Goal: Information Seeking & Learning: Learn about a topic

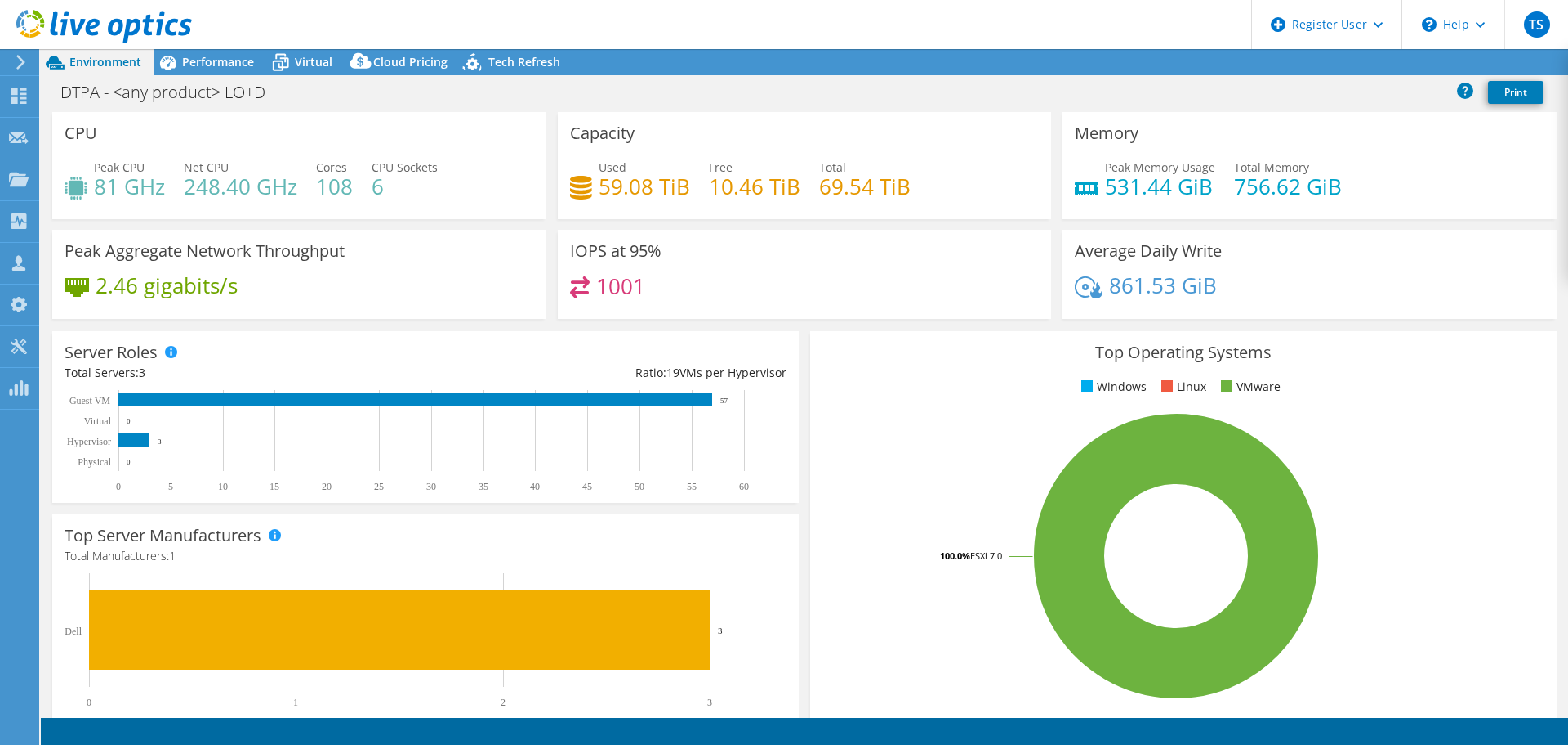
select select "USEast"
select select "USD"
click at [201, 64] on span "Performance" at bounding box center [217, 61] width 72 height 15
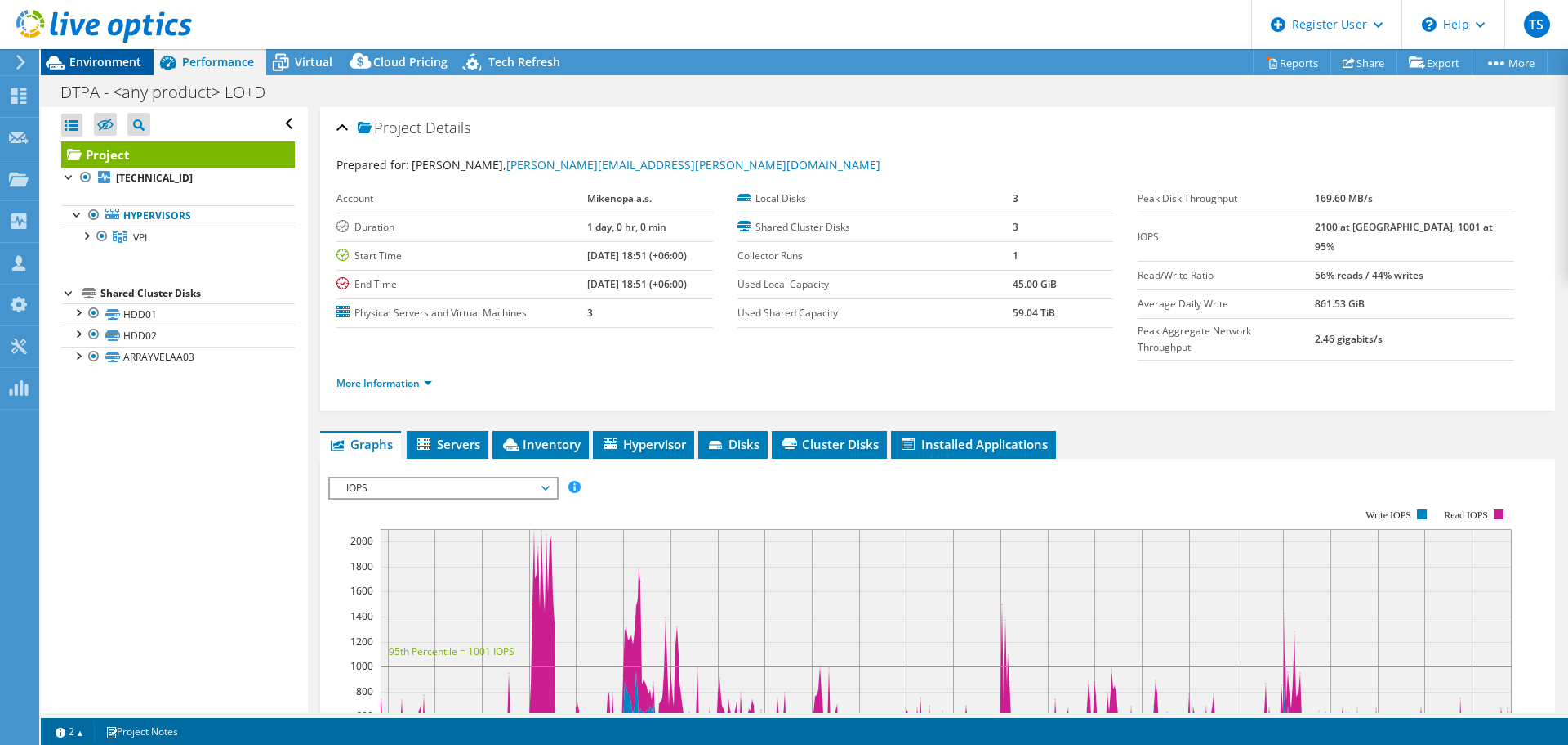
click at [126, 62] on span "Environment" at bounding box center [105, 61] width 72 height 15
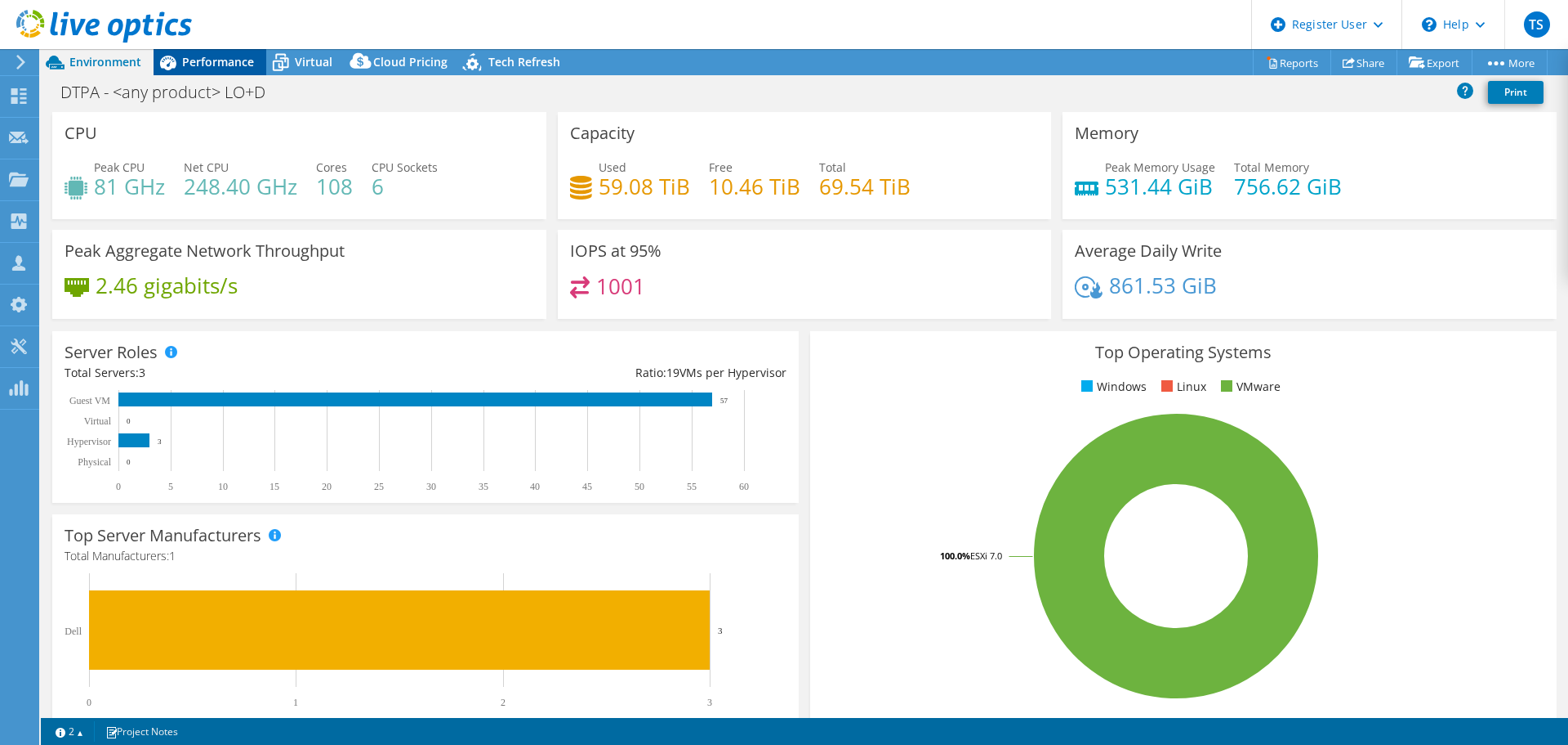
click at [198, 57] on span "Performance" at bounding box center [217, 61] width 72 height 15
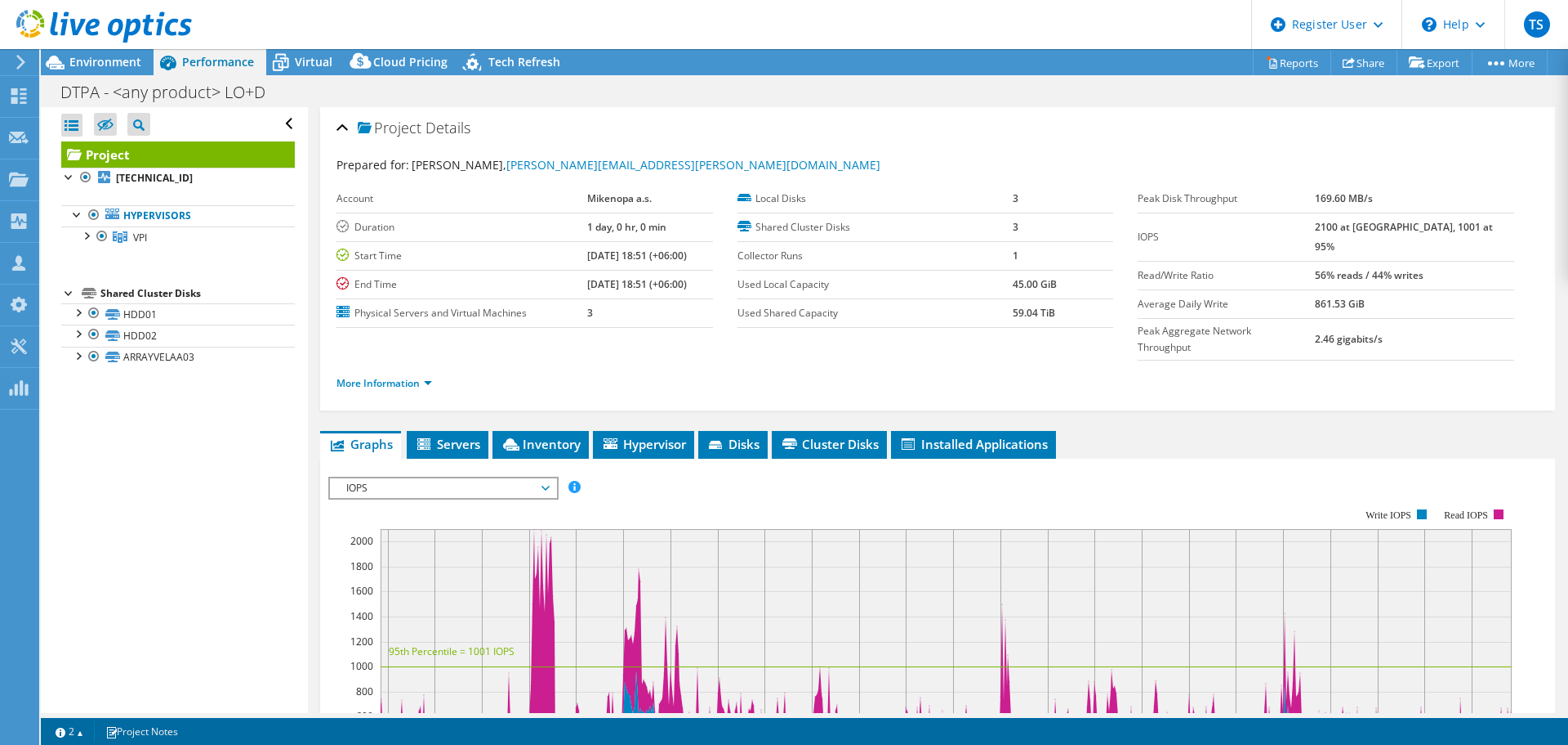
scroll to position [163, 0]
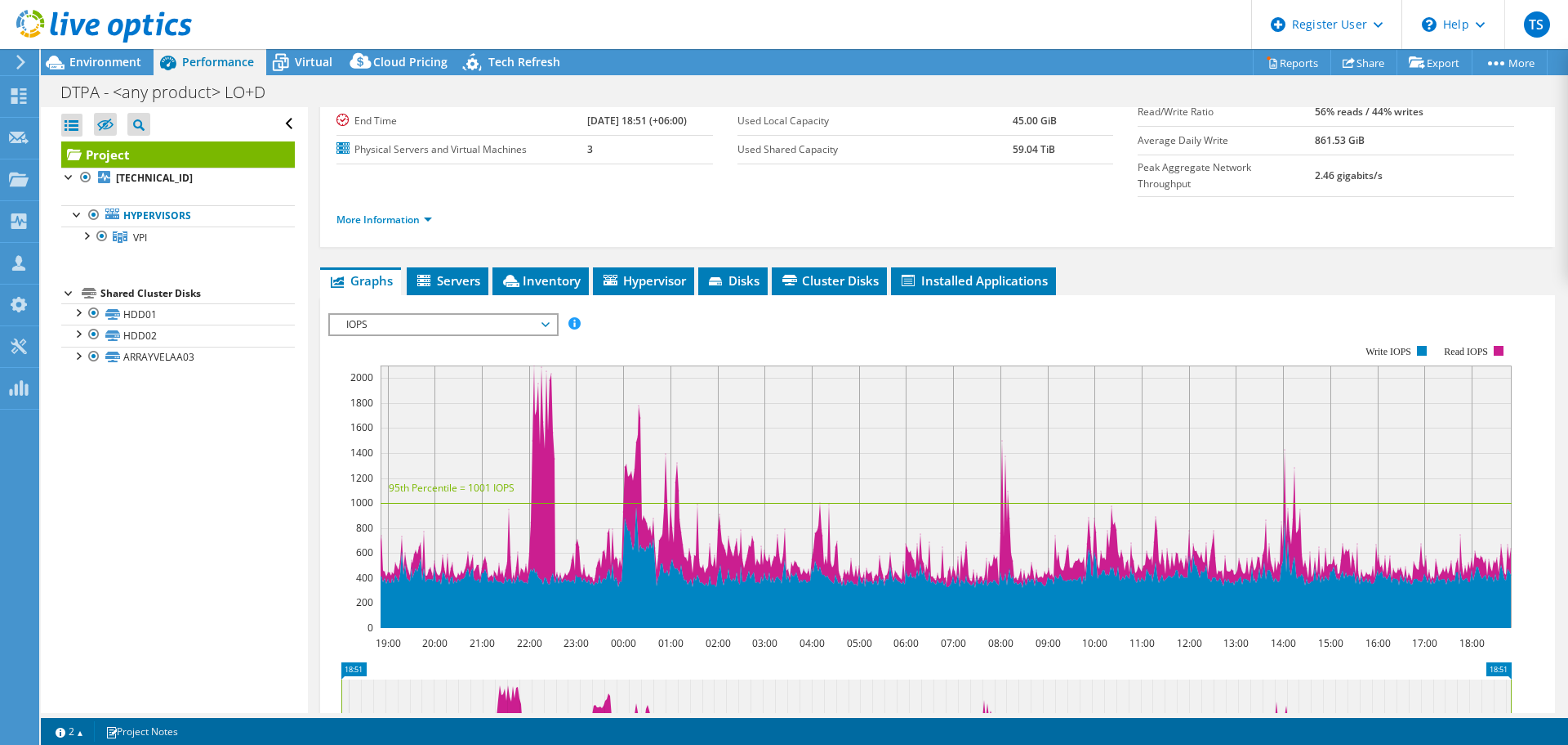
click at [531, 314] on span "IOPS" at bounding box center [443, 324] width 210 height 20
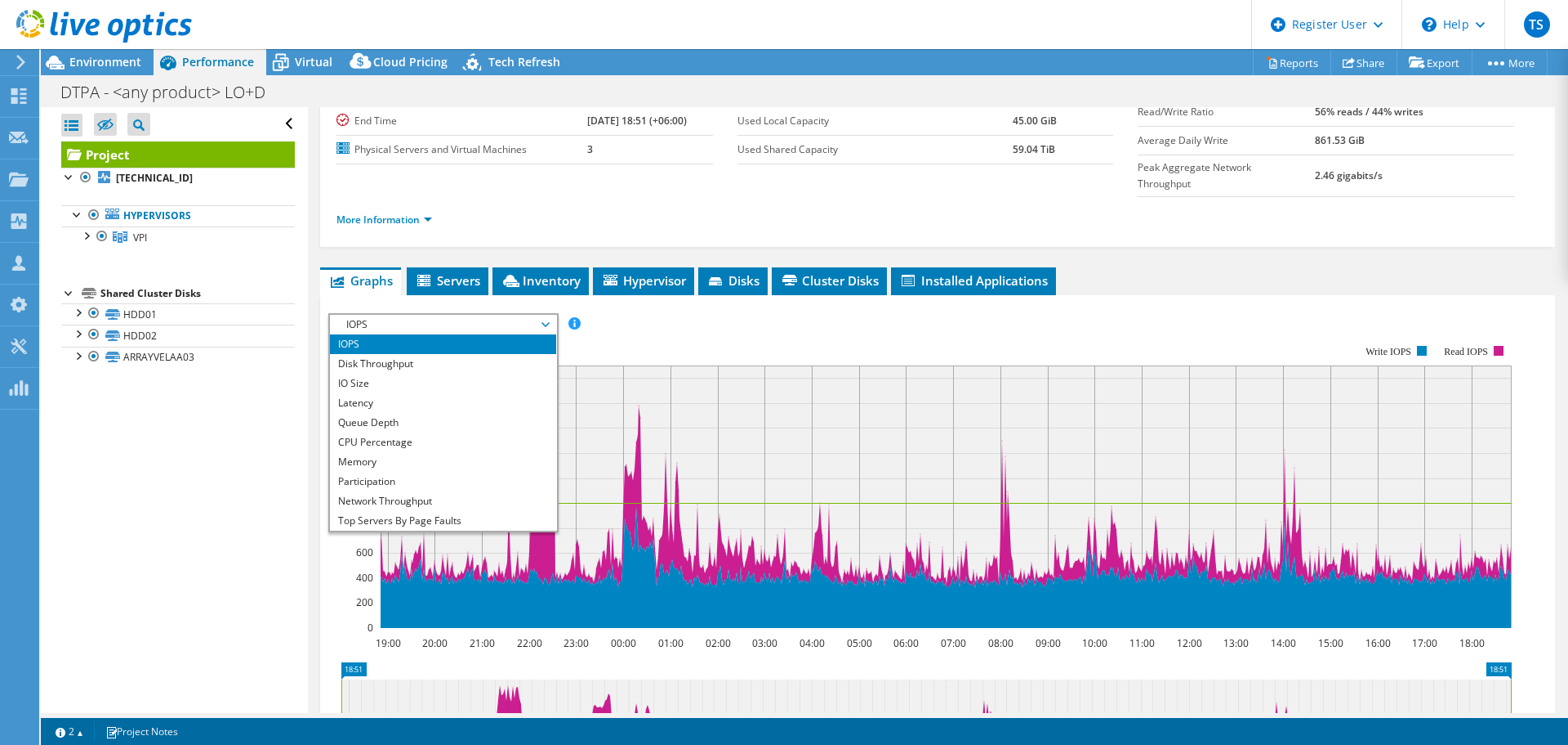
click at [531, 314] on span "IOPS" at bounding box center [443, 324] width 210 height 20
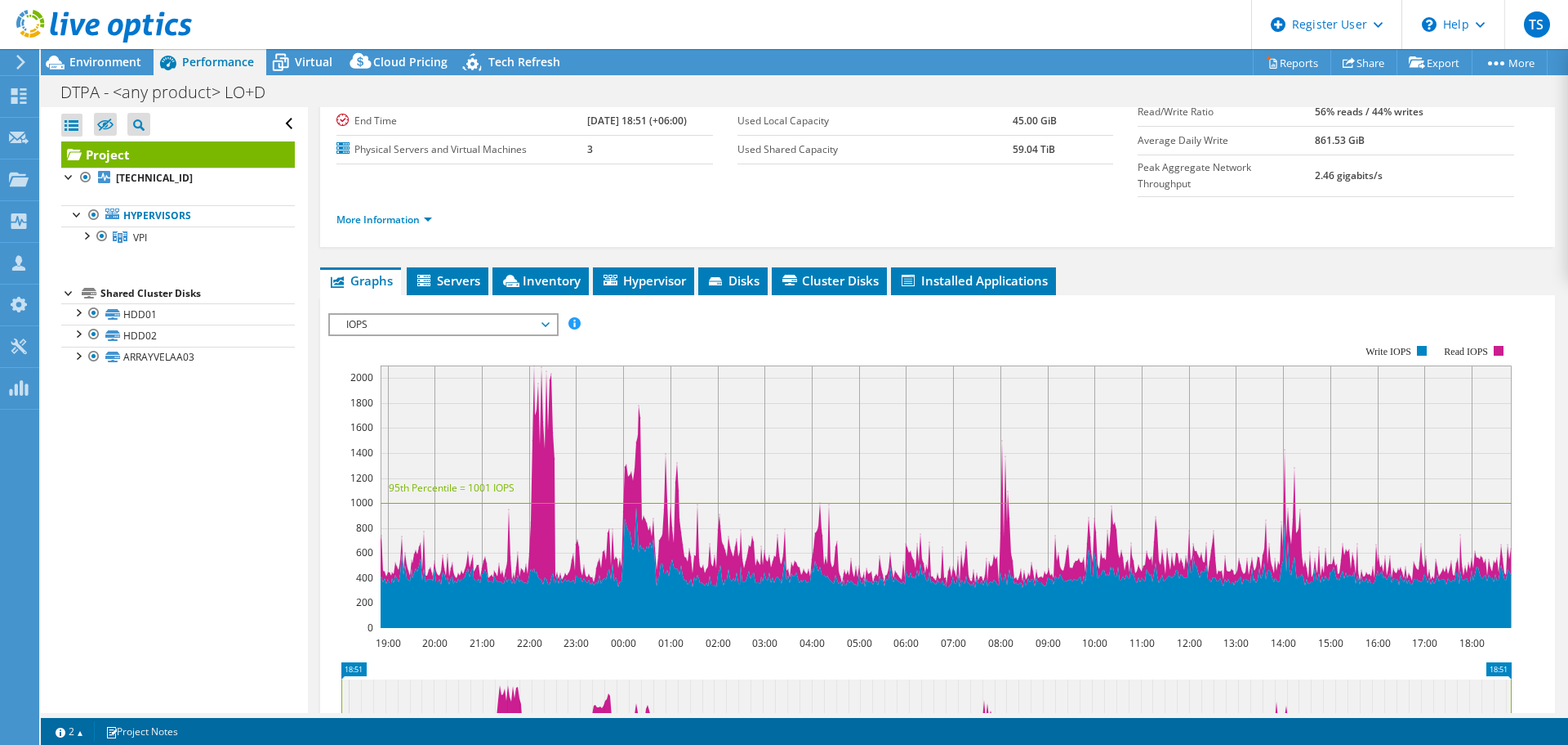
click at [532, 314] on span "IOPS" at bounding box center [443, 324] width 210 height 20
